Goal: Task Accomplishment & Management: Use online tool/utility

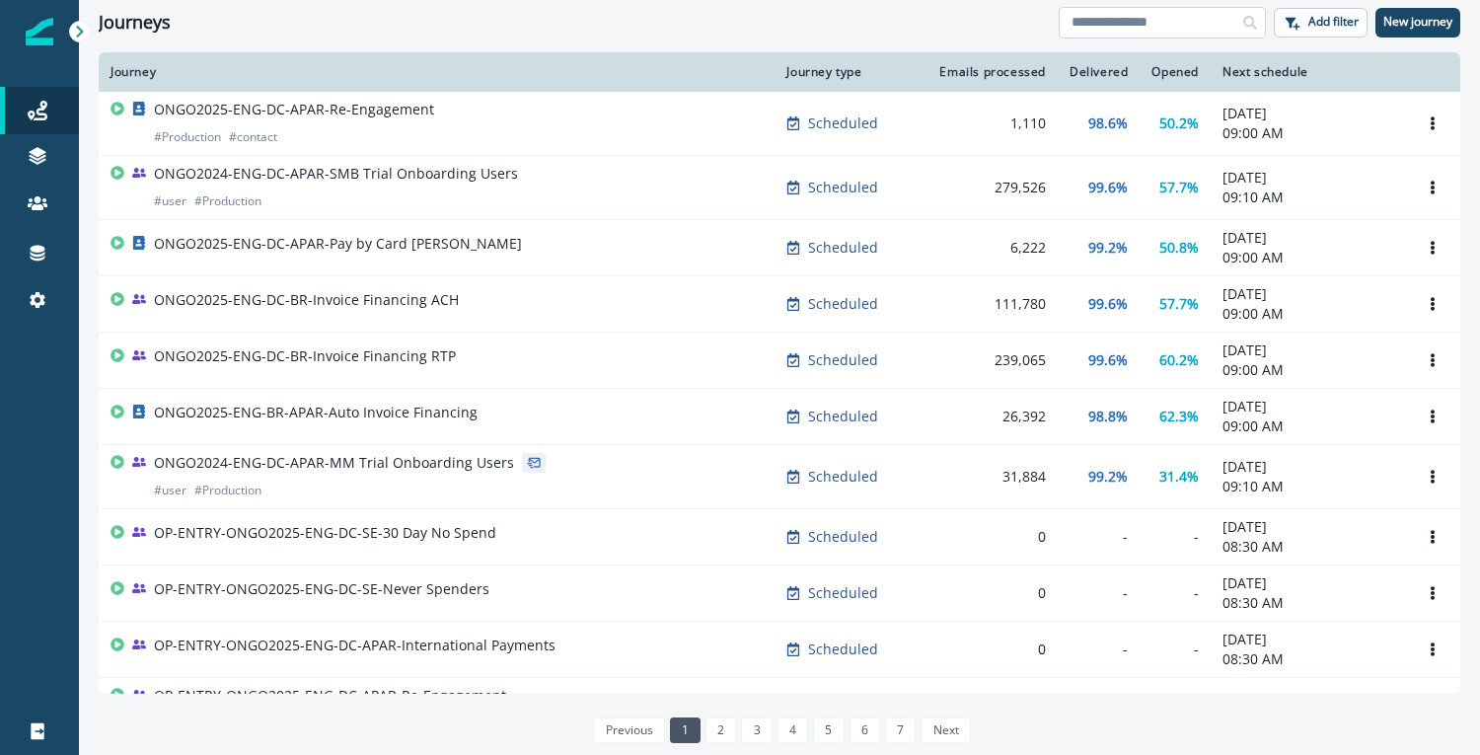
click at [1197, 15] on input at bounding box center [1162, 23] width 207 height 32
type input "**********"
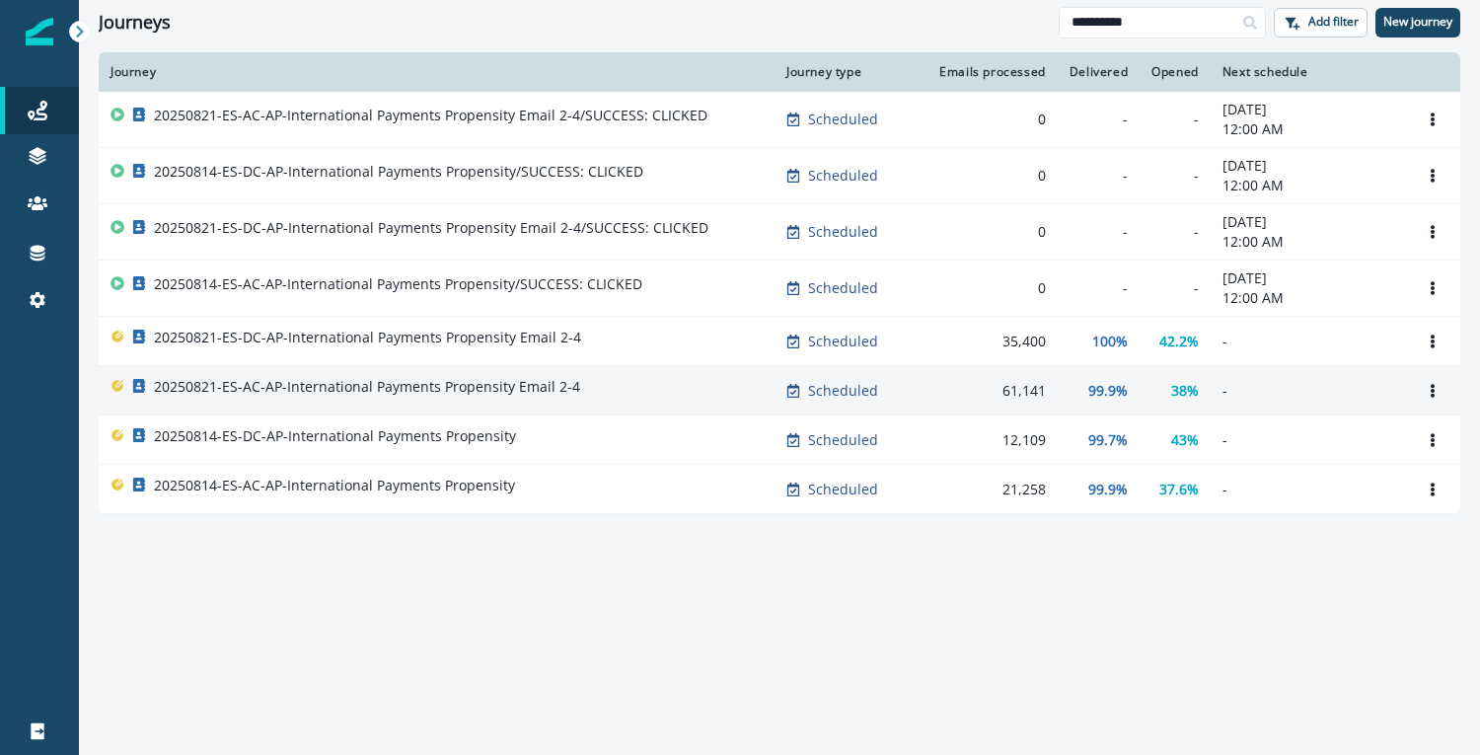
click at [568, 392] on p "20250821-ES-AC-AP-International Payments Propensity Email 2-4" at bounding box center [367, 387] width 426 height 20
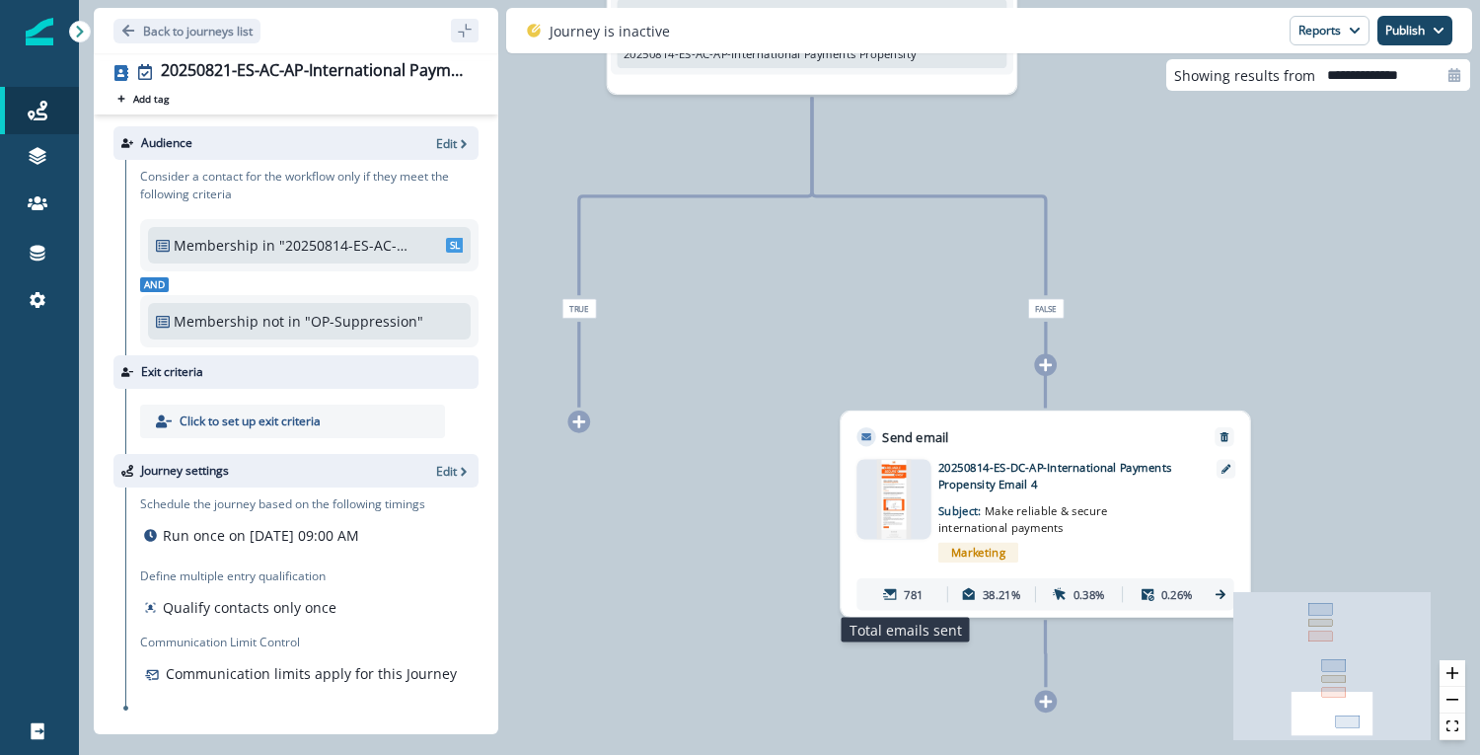
click at [897, 588] on icon at bounding box center [890, 594] width 15 height 15
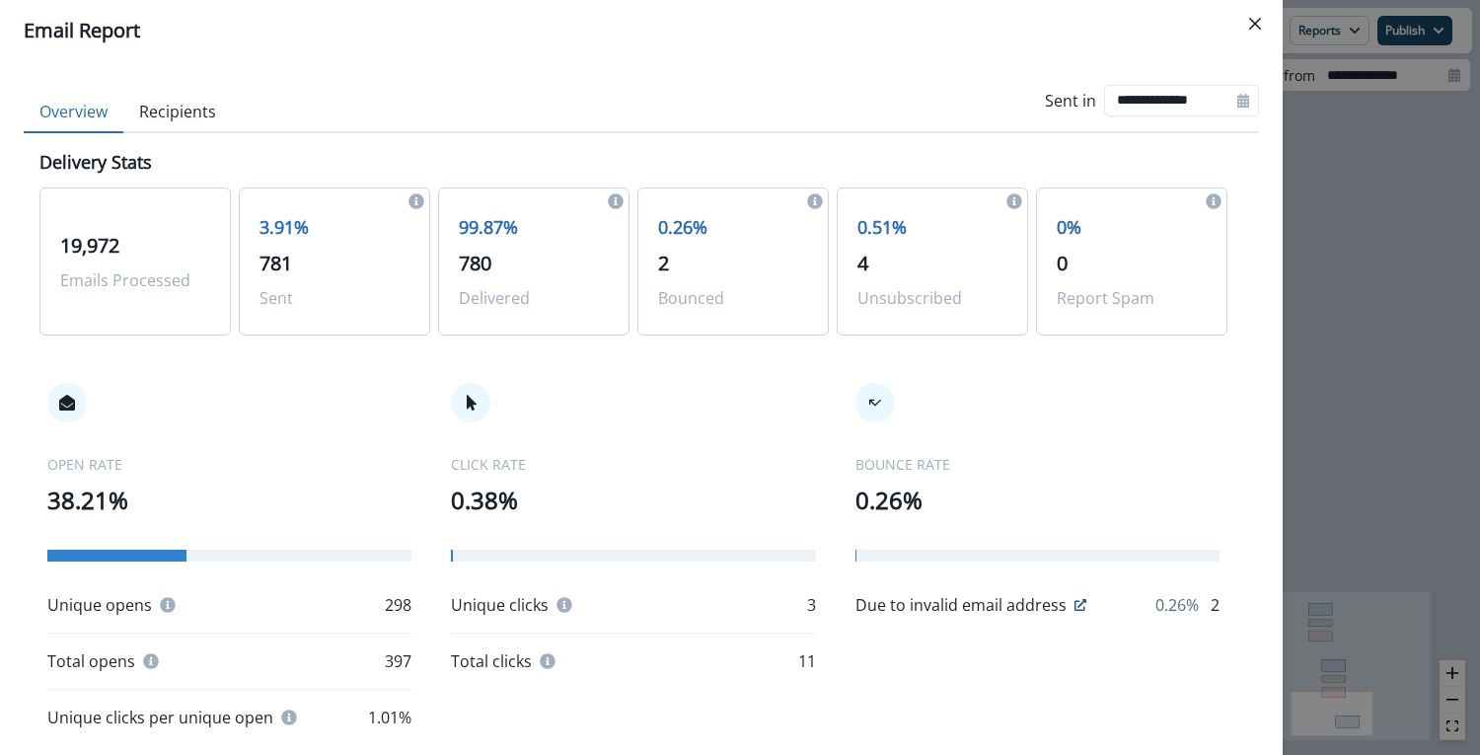
click at [1307, 346] on div "**********" at bounding box center [740, 377] width 1480 height 755
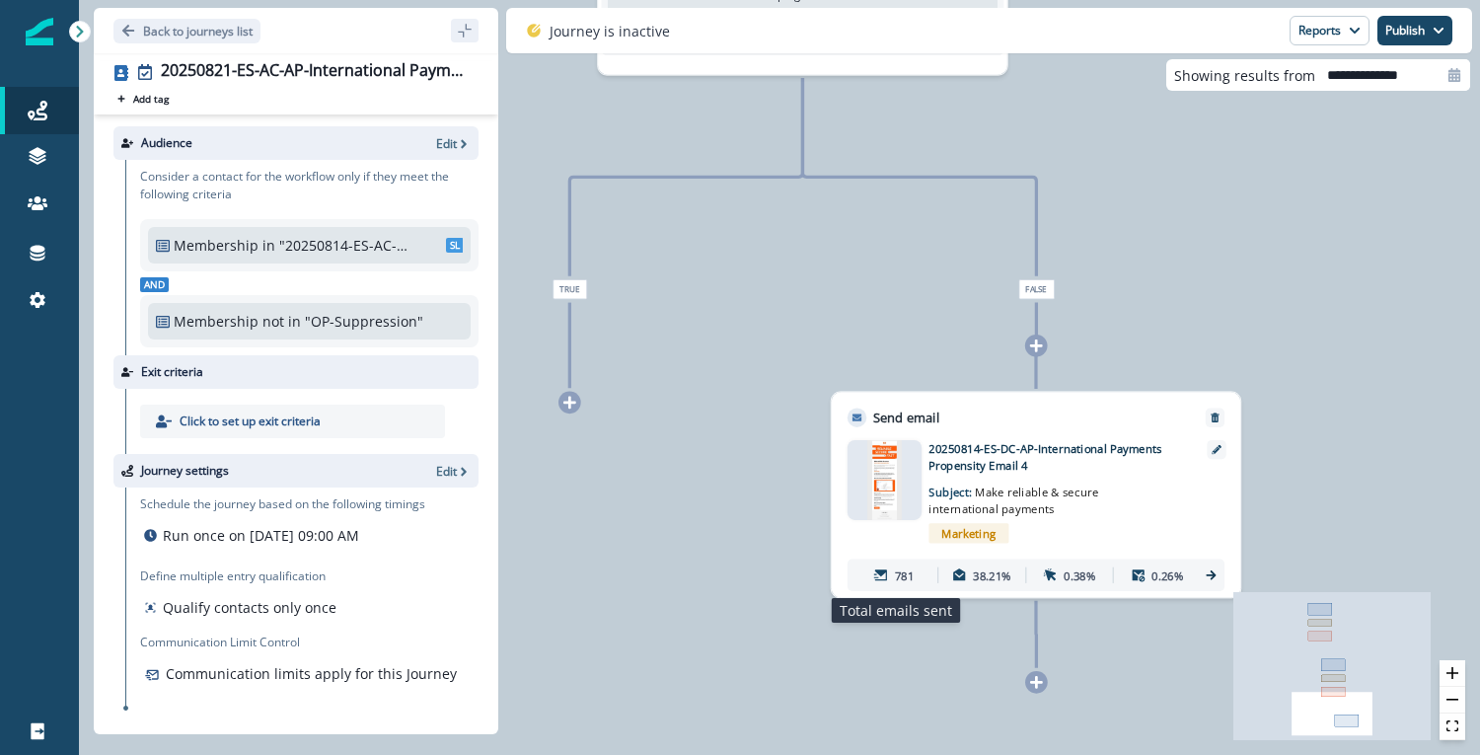
click at [885, 579] on icon at bounding box center [880, 574] width 13 height 11
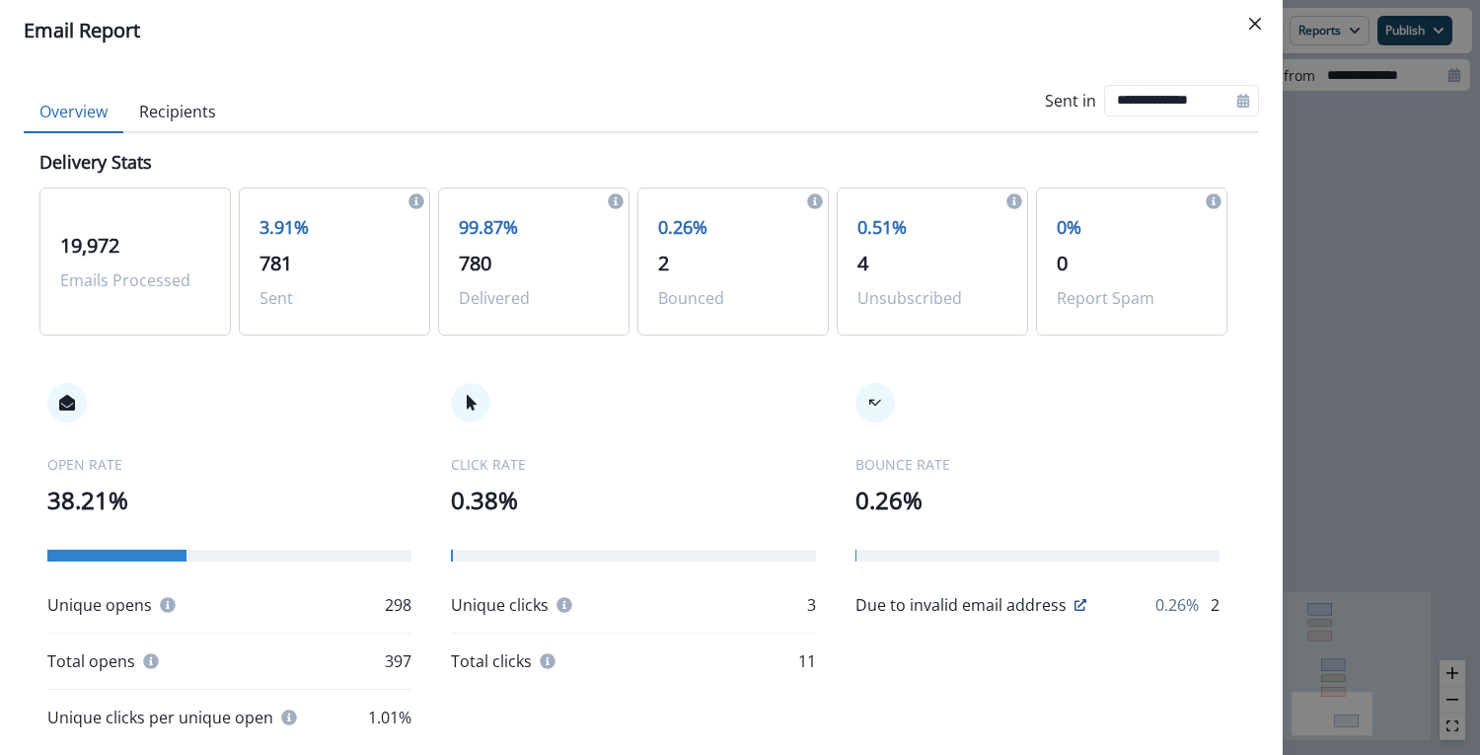
click at [181, 104] on button "Recipients" at bounding box center [177, 112] width 109 height 41
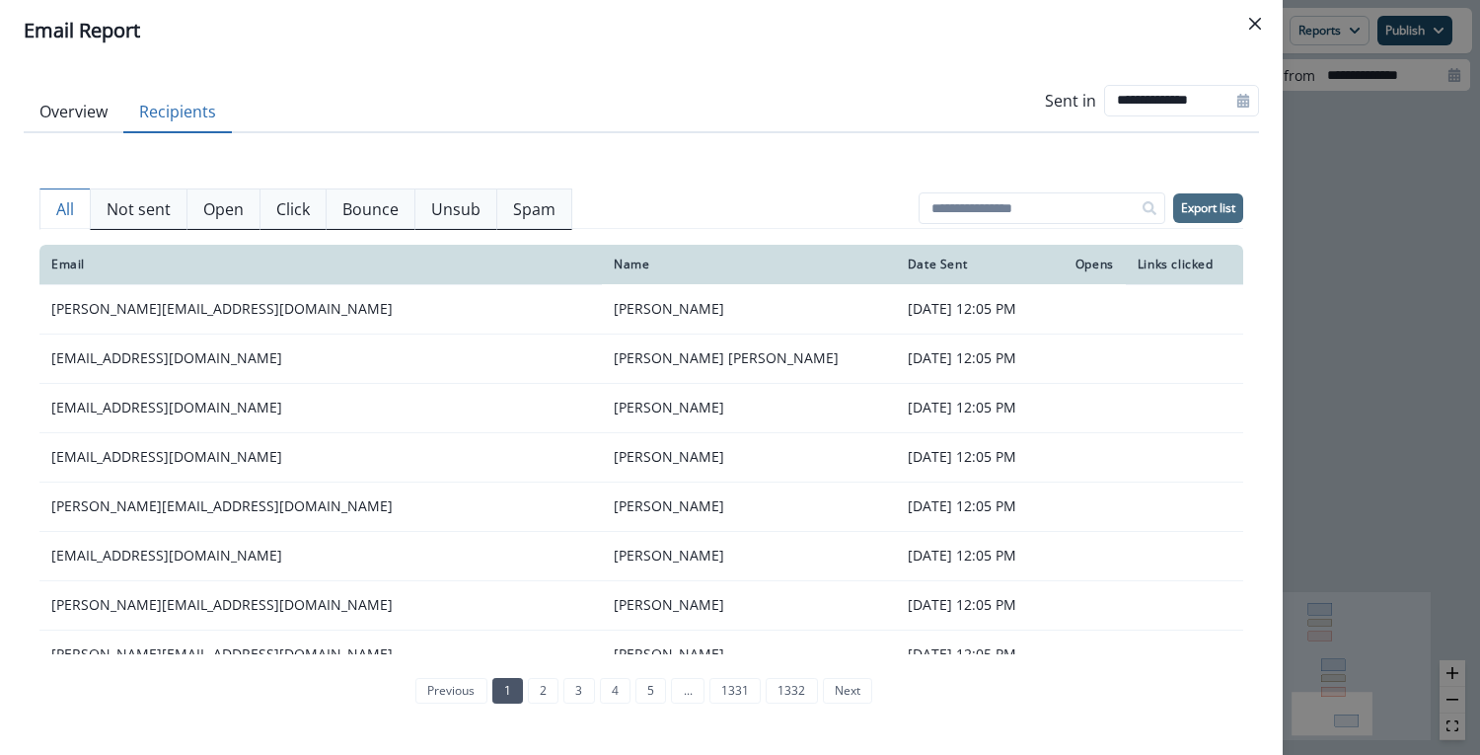
click at [1224, 206] on p "Export list" at bounding box center [1208, 208] width 54 height 14
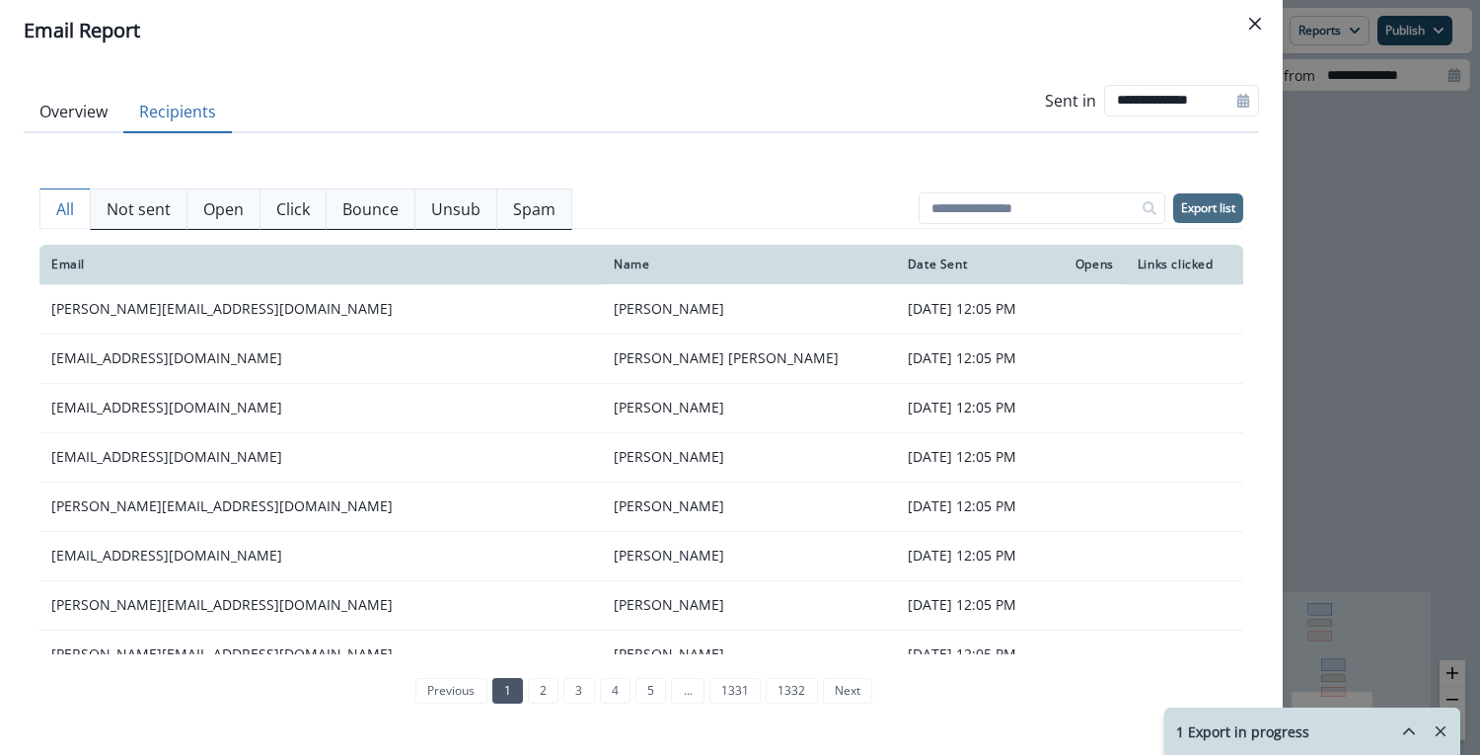
click at [1394, 218] on div "**********" at bounding box center [740, 377] width 1480 height 755
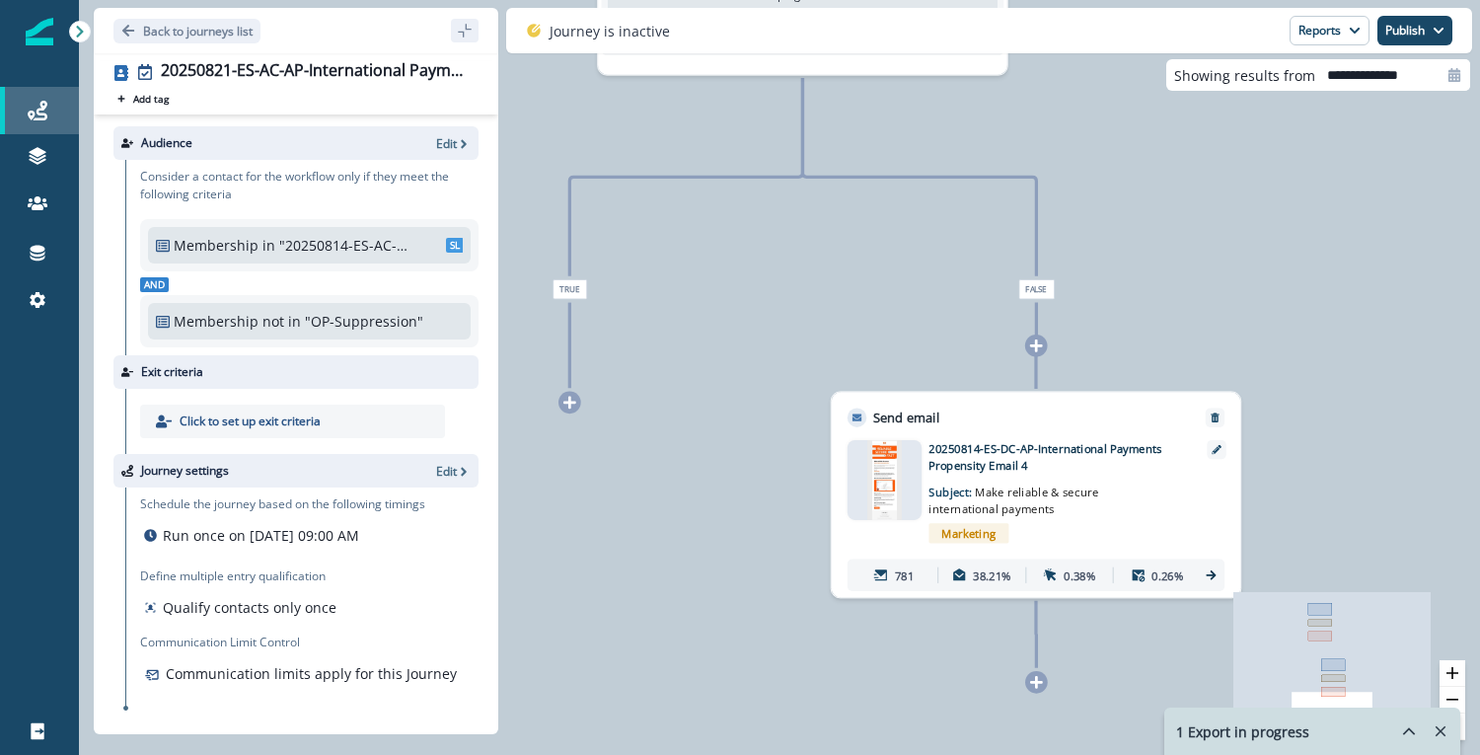
click at [59, 115] on div "Journeys" at bounding box center [39, 111] width 63 height 24
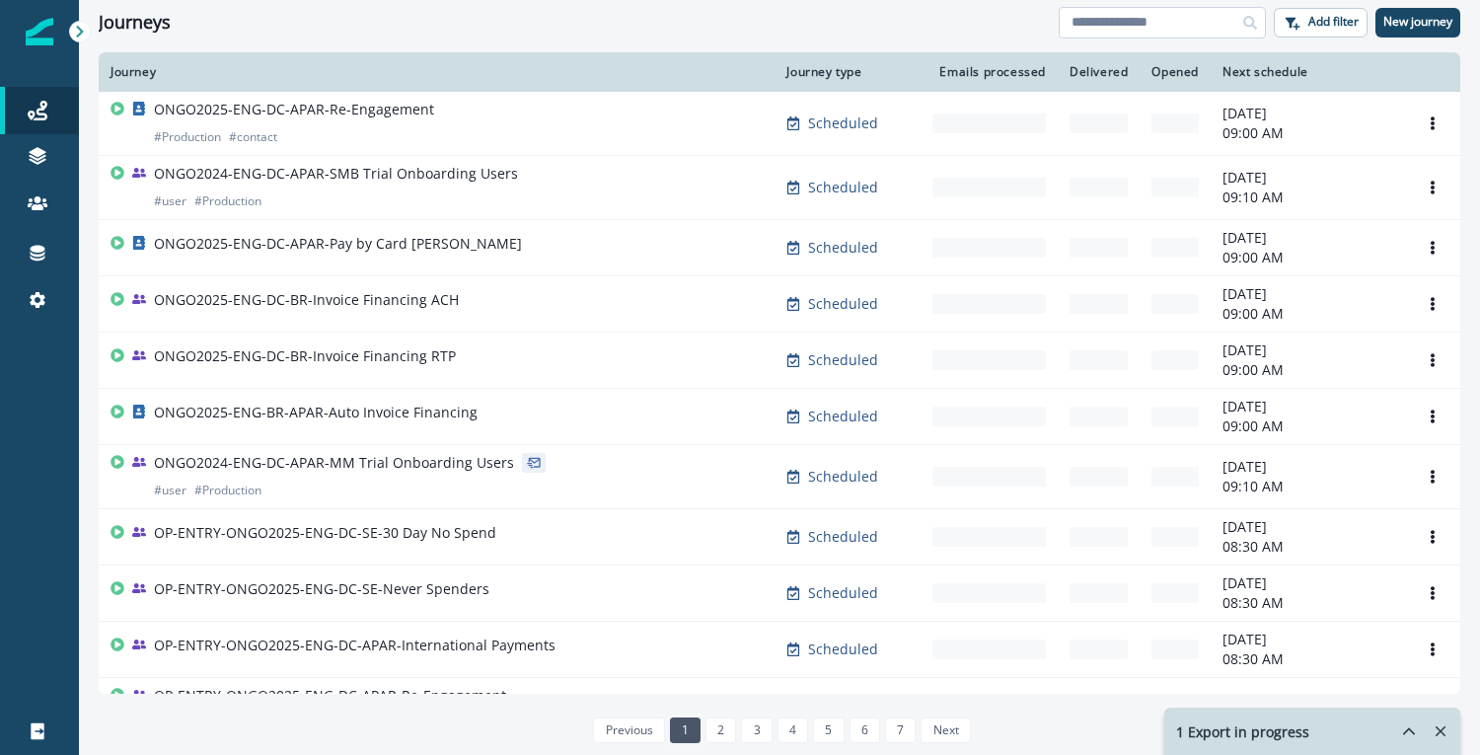
click at [1139, 22] on input at bounding box center [1162, 23] width 207 height 32
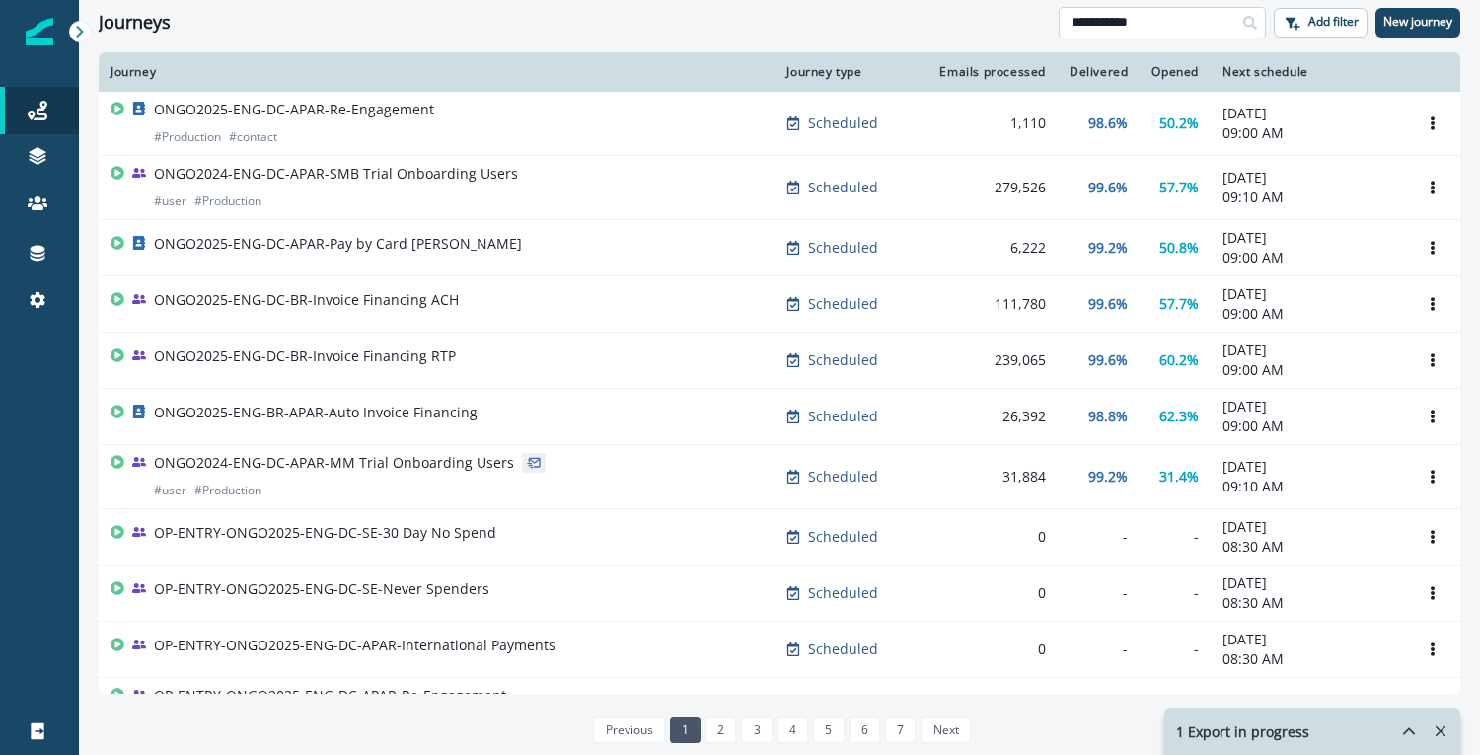
type input "**********"
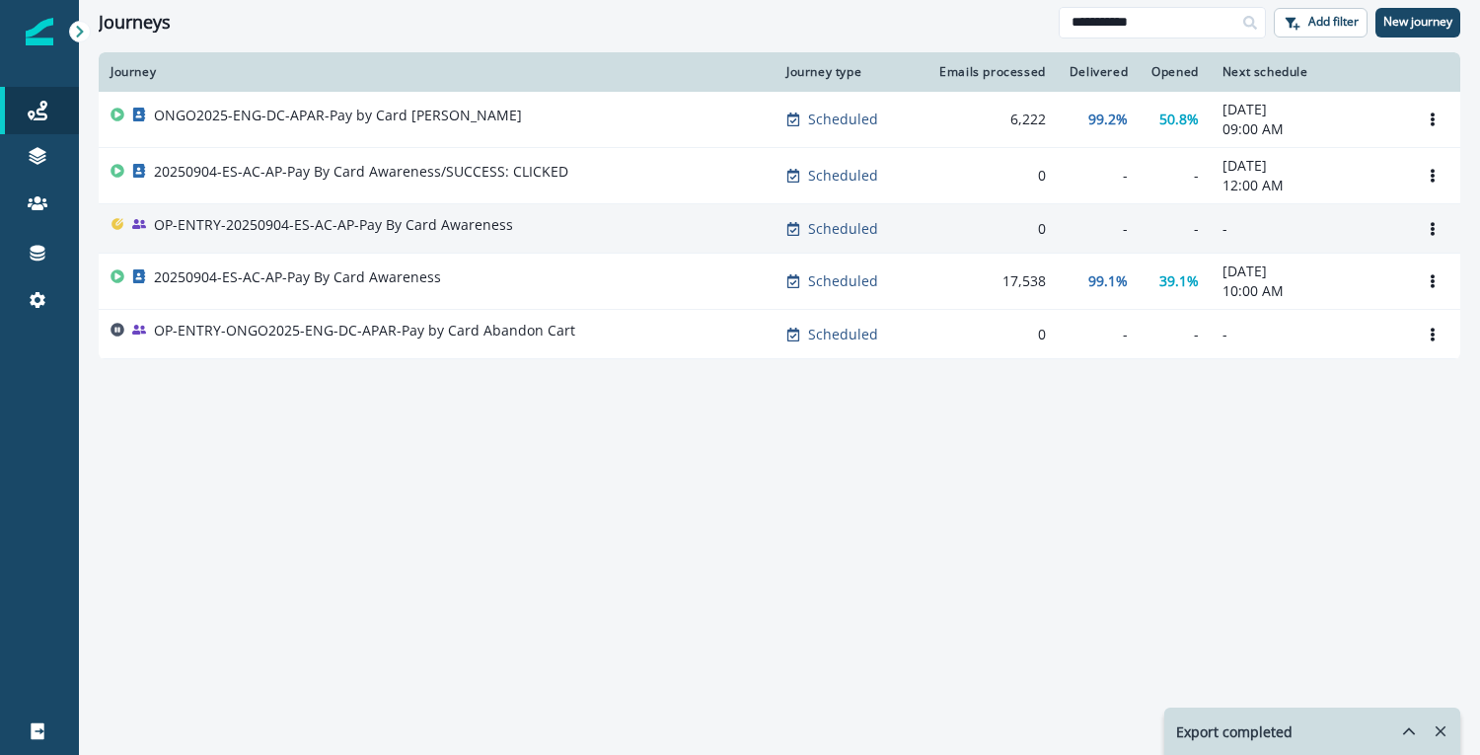
click at [556, 225] on div "OP-ENTRY-20250904-ES-AC-AP-Pay By Card Awareness" at bounding box center [436, 229] width 652 height 28
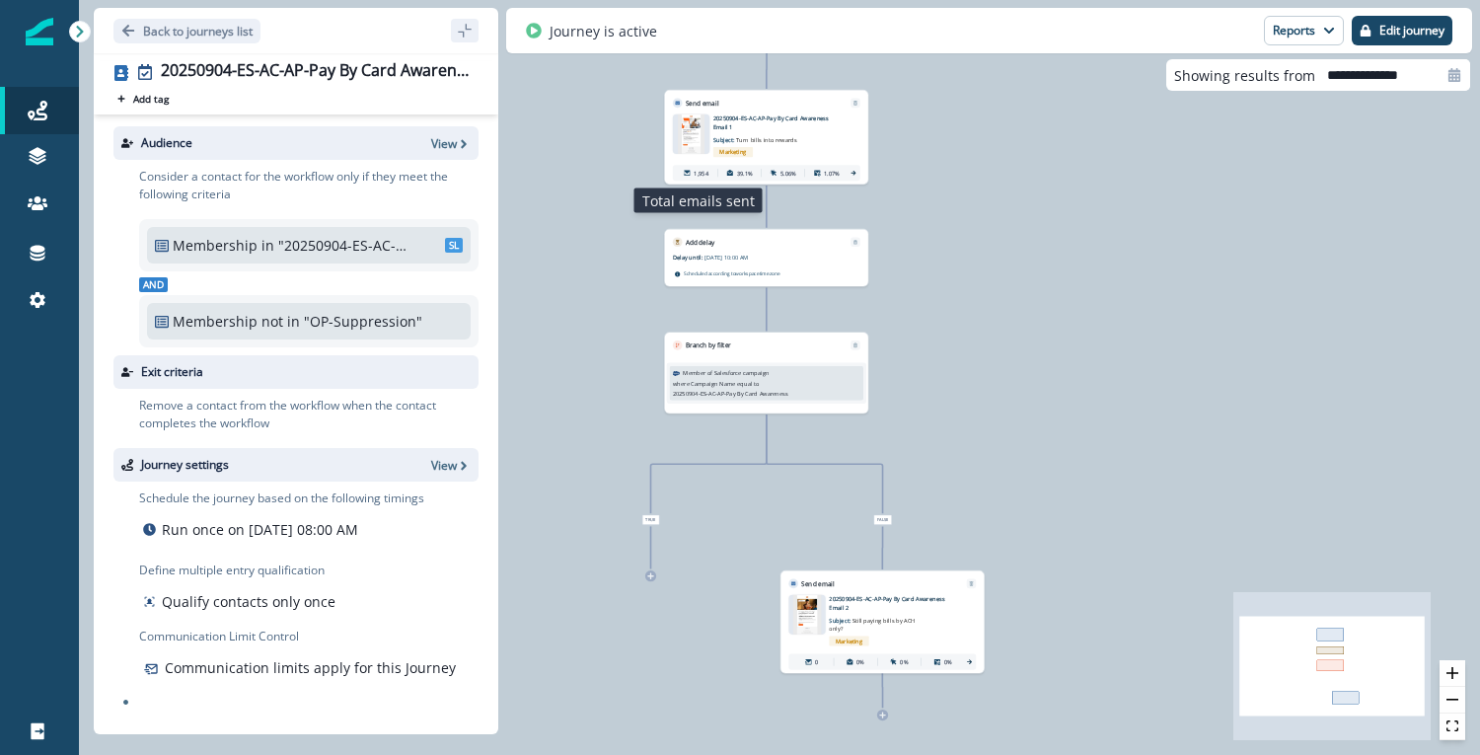
click at [696, 177] on div "1,954" at bounding box center [696, 173] width 40 height 15
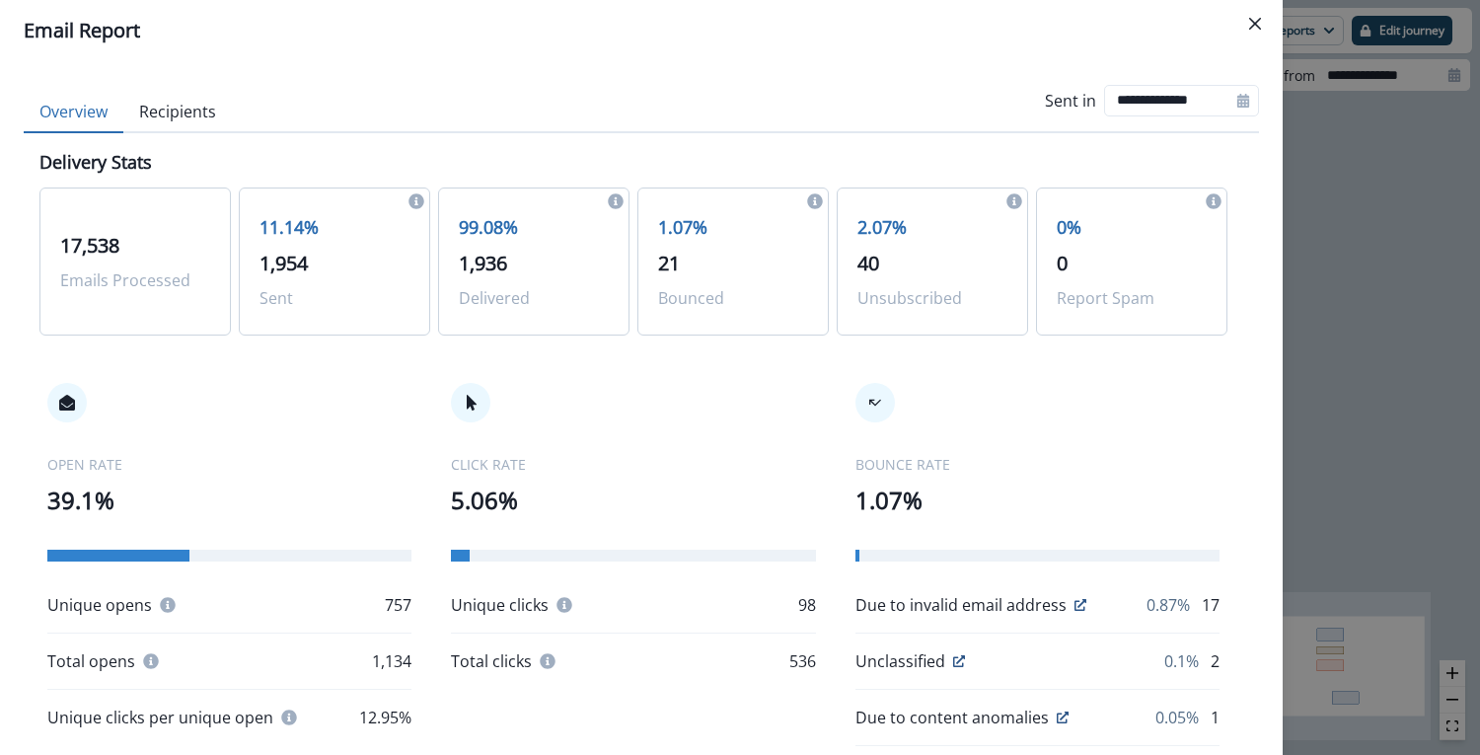
click at [172, 116] on button "Recipients" at bounding box center [177, 112] width 109 height 41
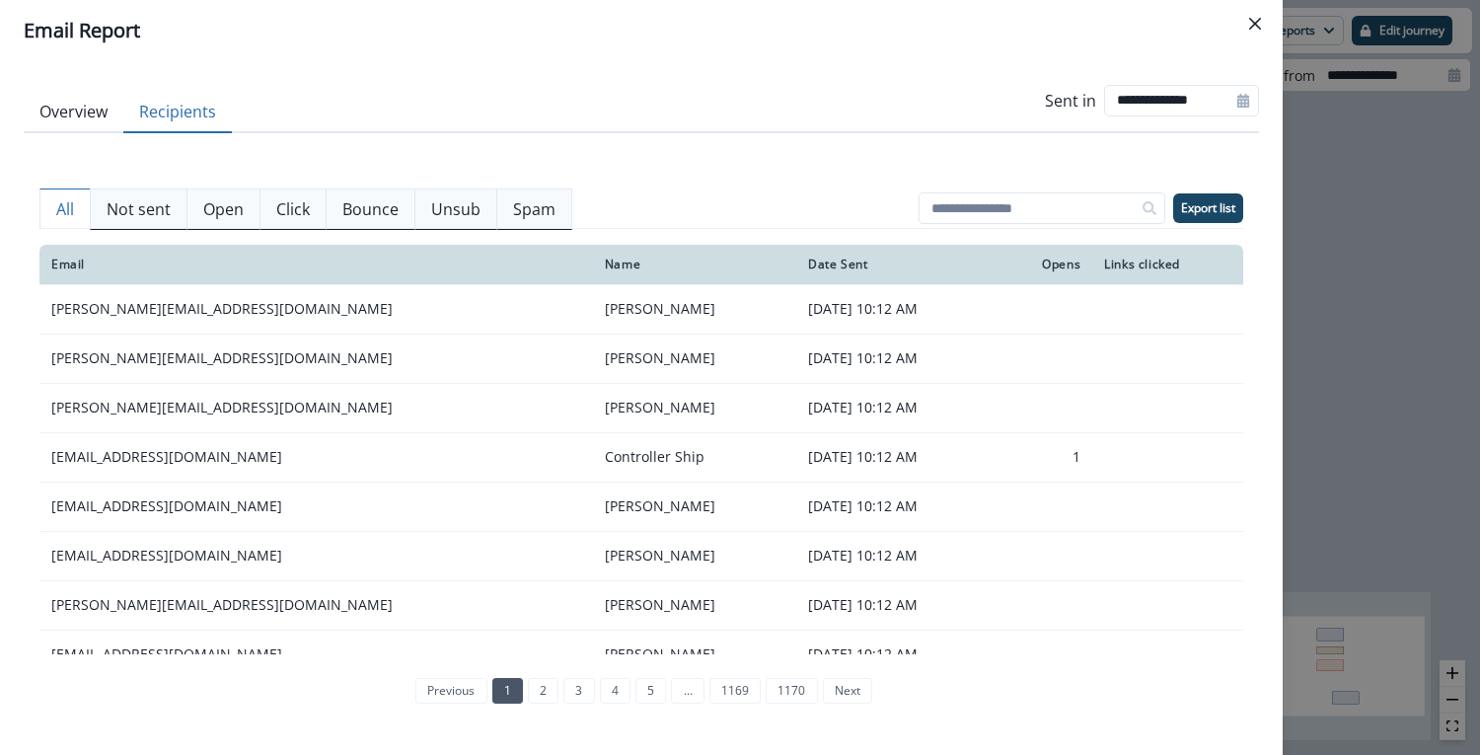
click at [76, 113] on button "Overview" at bounding box center [74, 112] width 100 height 41
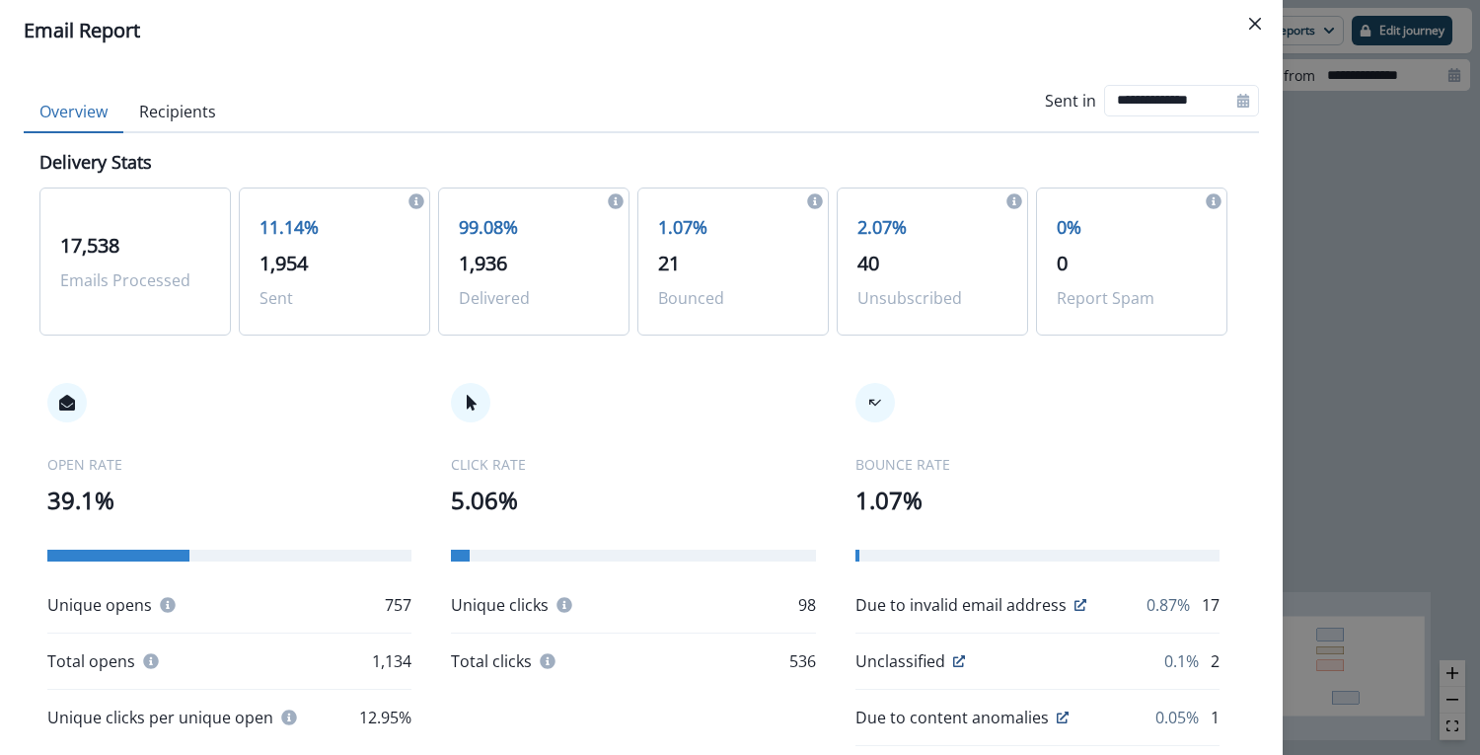
click at [96, 253] on span "17,538" at bounding box center [89, 245] width 59 height 27
click at [105, 238] on span "17,538" at bounding box center [89, 245] width 59 height 27
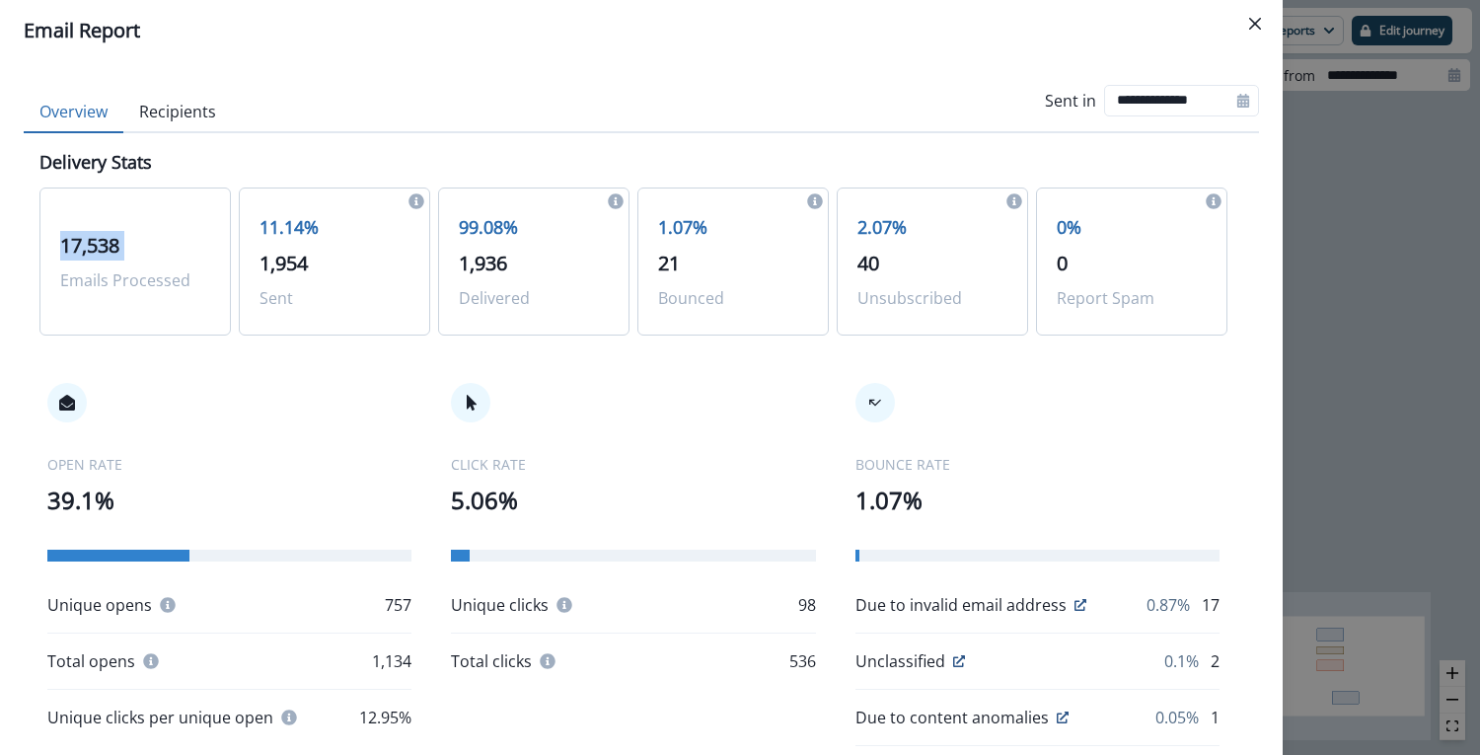
click at [105, 238] on span "17,538" at bounding box center [89, 245] width 59 height 27
click at [211, 122] on button "Recipients" at bounding box center [177, 112] width 109 height 41
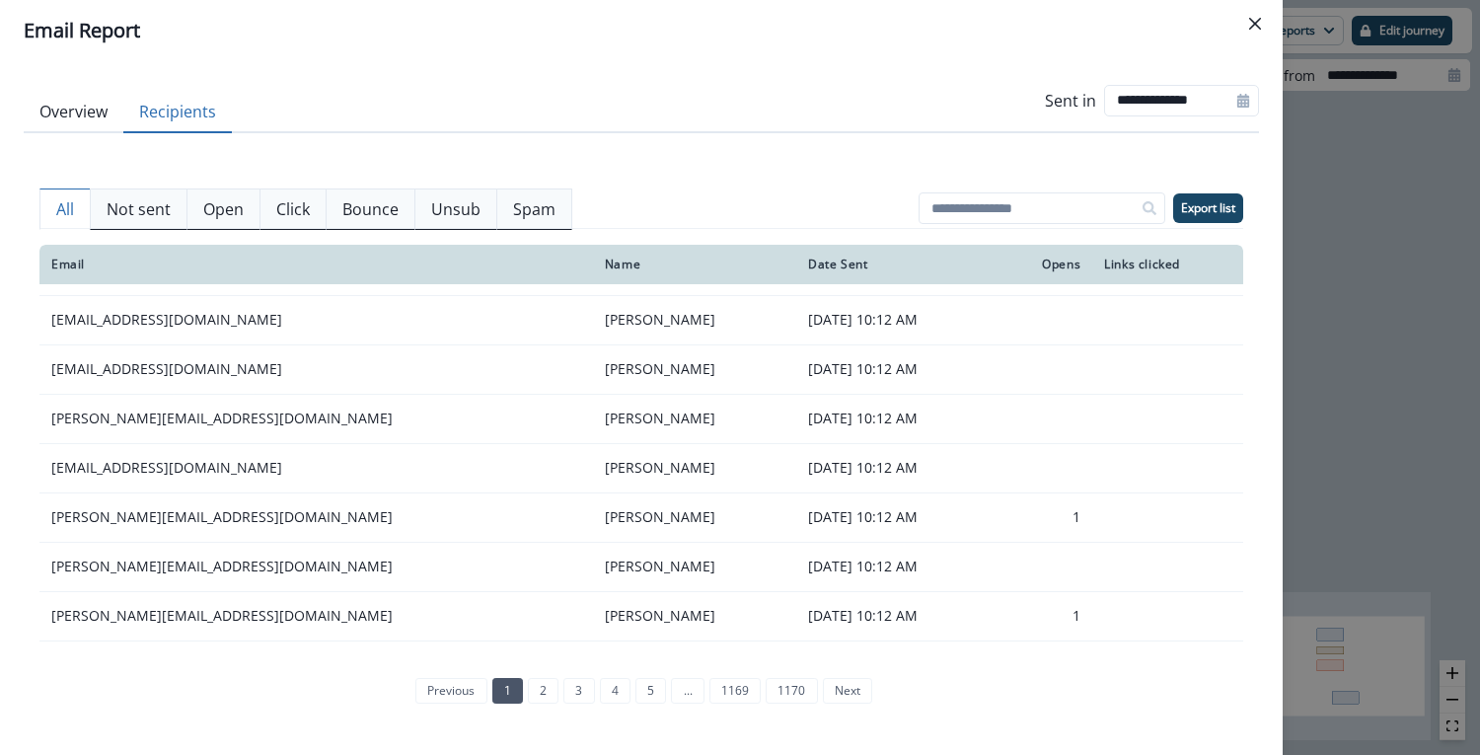
scroll to position [370, 0]
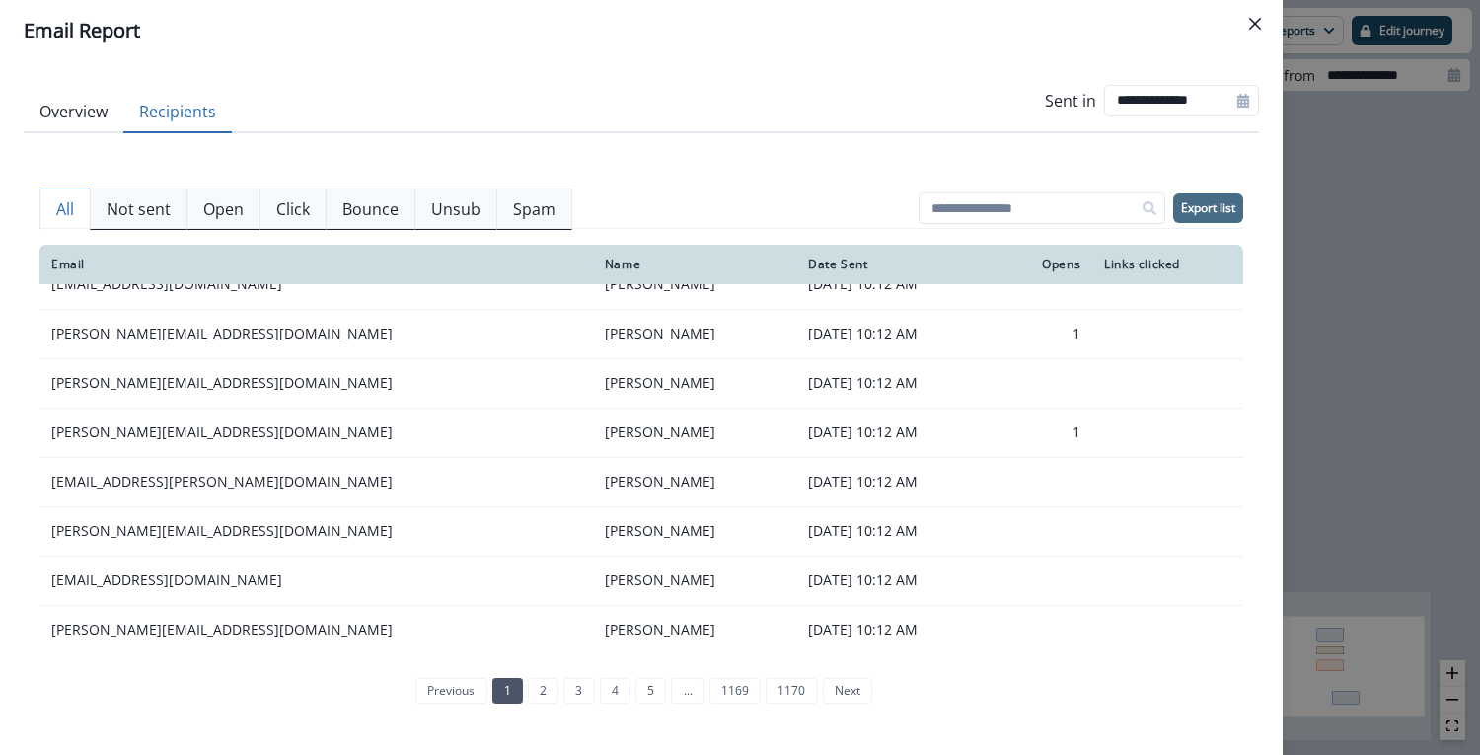
click at [1210, 212] on p "Export list" at bounding box center [1208, 208] width 54 height 14
